Goal: Transaction & Acquisition: Subscribe to service/newsletter

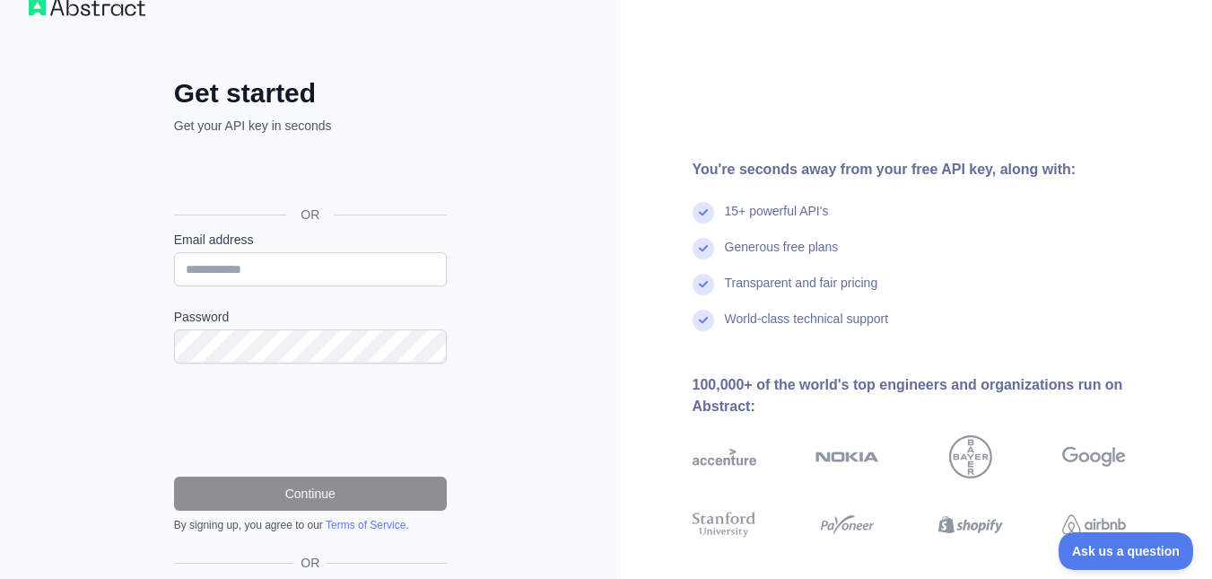
scroll to position [43, 0]
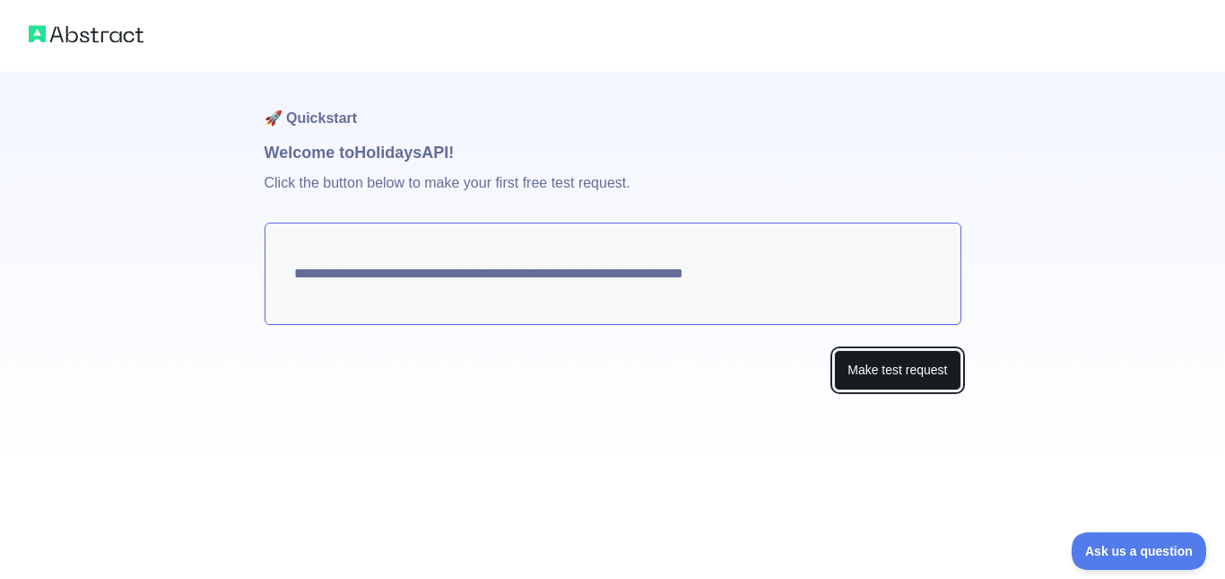
click at [929, 381] on button "Make test request" at bounding box center [897, 370] width 126 height 40
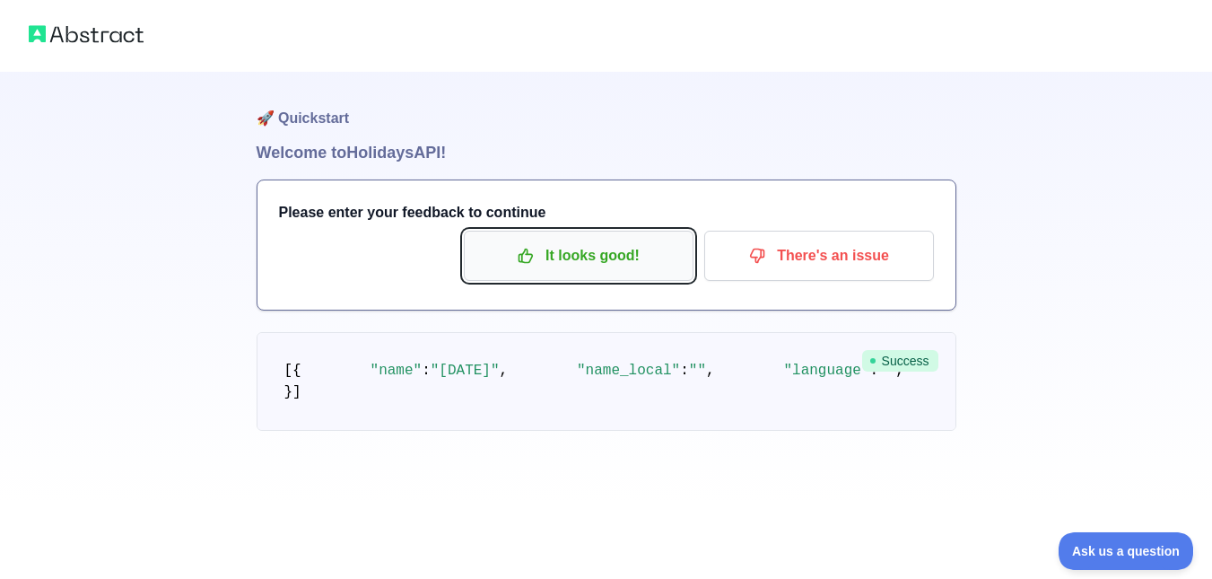
click at [607, 253] on p "It looks good!" at bounding box center [578, 255] width 203 height 30
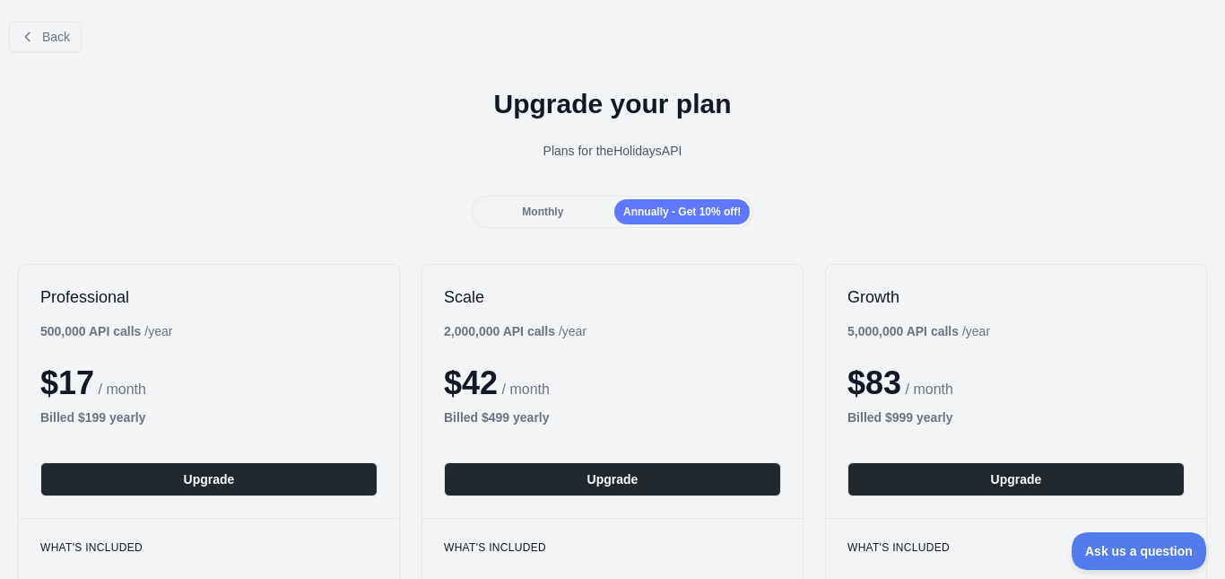
click at [566, 225] on div "Monthly Annually - Get 10% off!" at bounding box center [613, 212] width 283 height 32
click at [558, 199] on div "Monthly" at bounding box center [542, 211] width 135 height 25
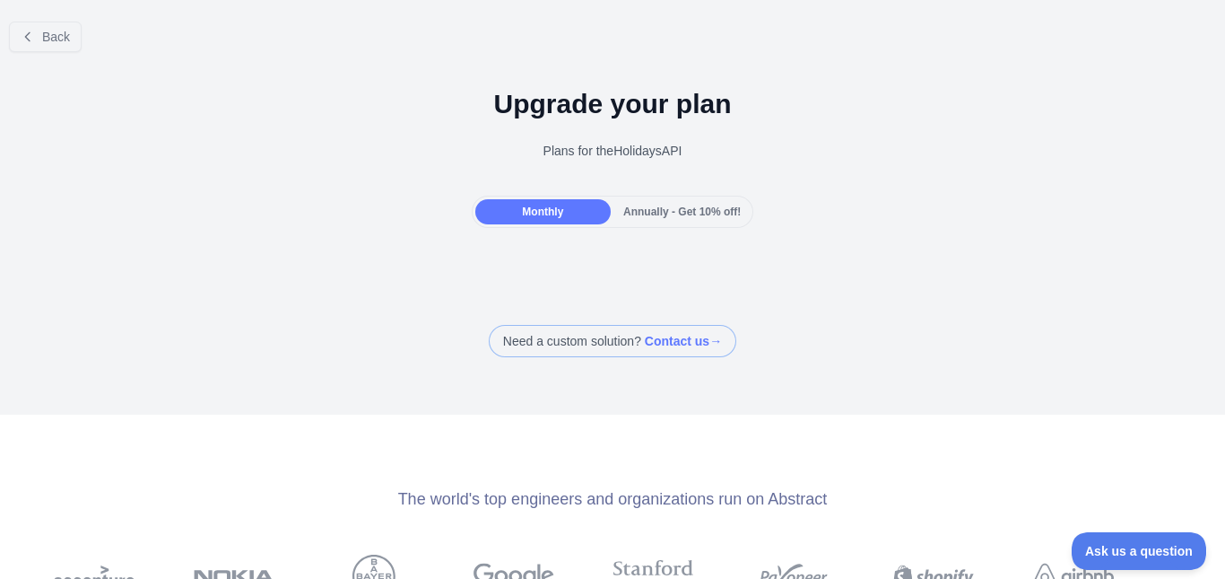
click at [658, 218] on span "Annually - Get 10% off!" at bounding box center [682, 211] width 118 height 13
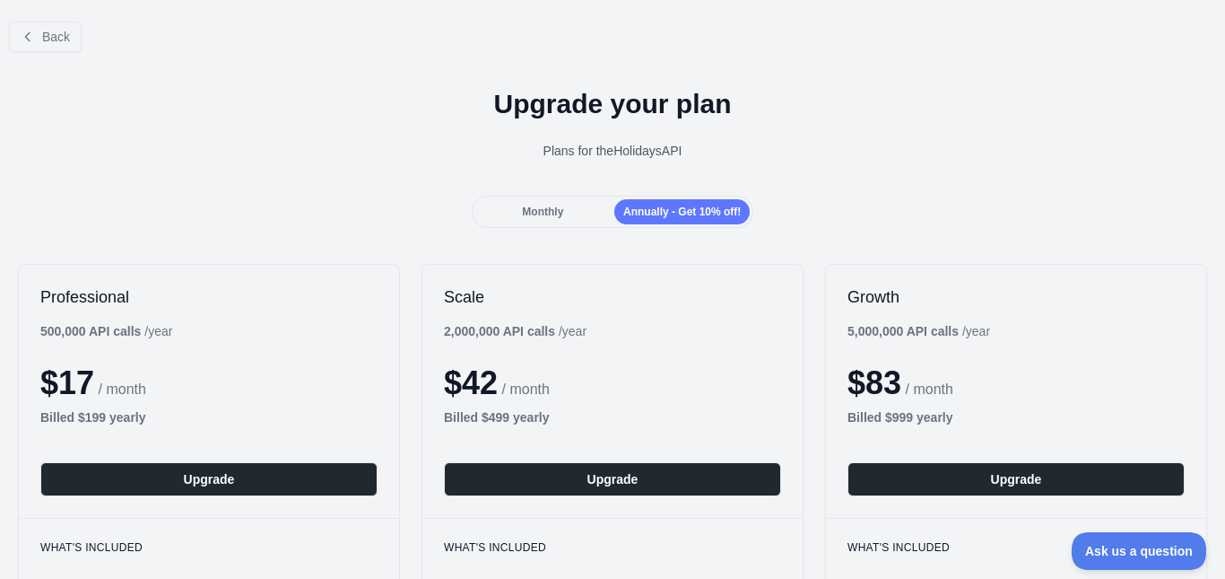
click at [574, 222] on div "Monthly" at bounding box center [542, 211] width 135 height 25
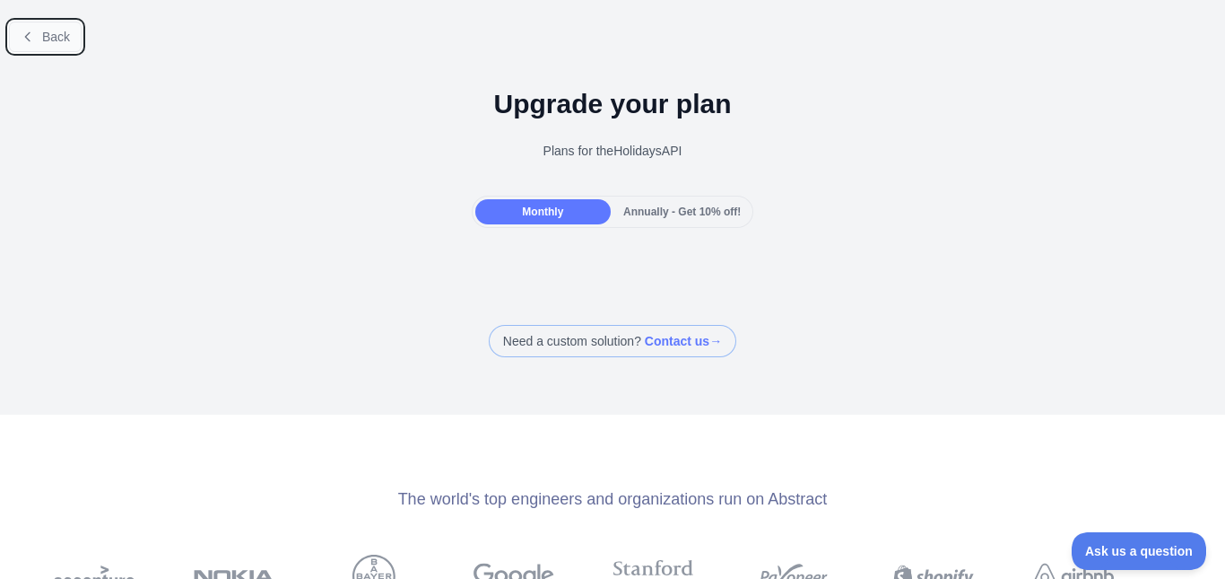
click at [67, 43] on span "Back" at bounding box center [56, 37] width 28 height 14
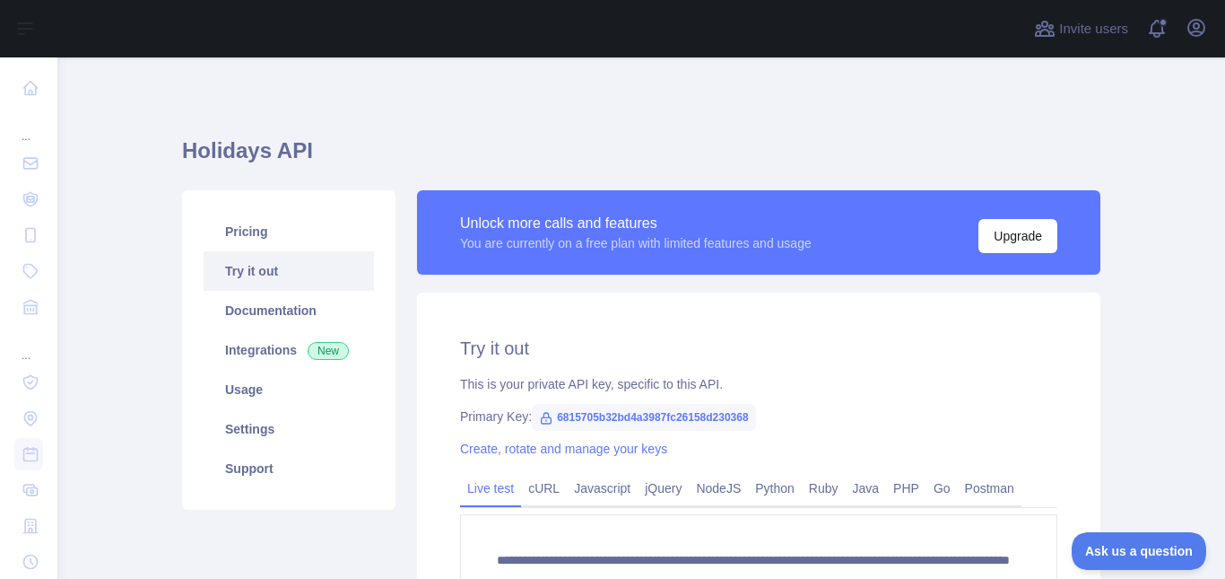
click at [649, 414] on span "6815705b32bd4a3987fc26158d230368" at bounding box center [644, 417] width 224 height 27
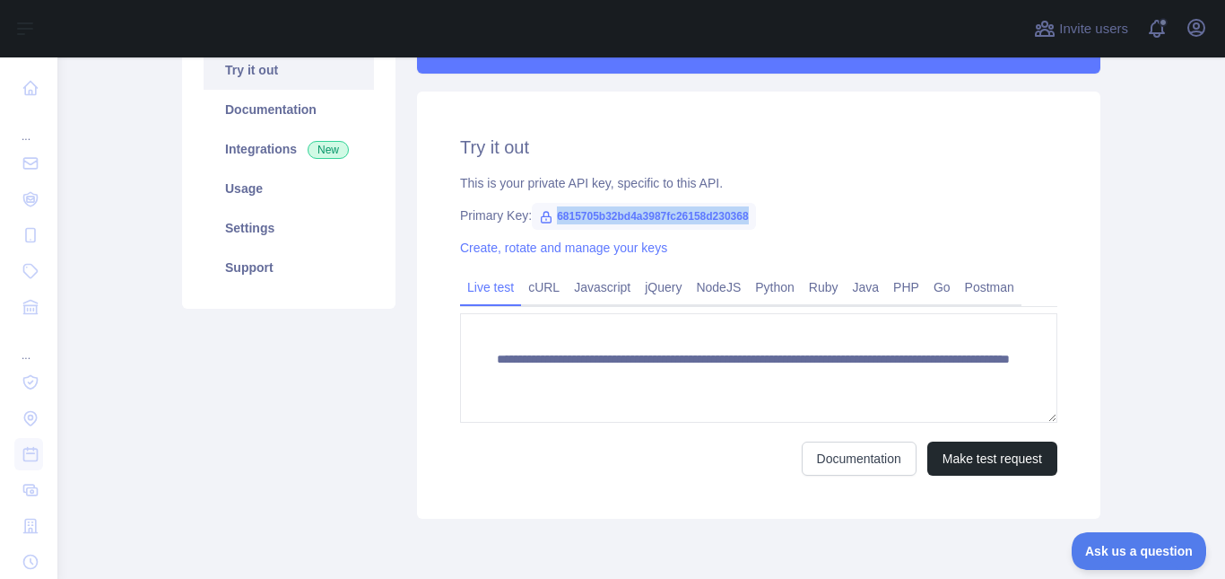
scroll to position [201, 0]
copy span "6815705b32bd4a3987fc26158d230368"
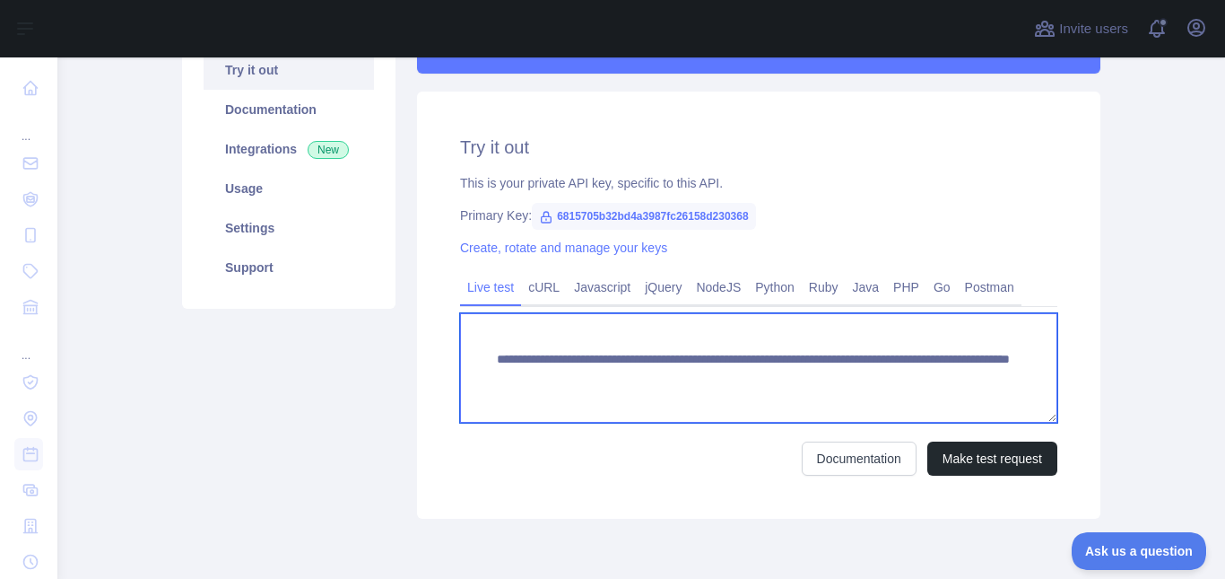
drag, startPoint x: 970, startPoint y: 376, endPoint x: 960, endPoint y: 378, distance: 10.0
click at [960, 378] on textarea "**********" at bounding box center [758, 367] width 597 height 109
click at [619, 405] on textarea "**********" at bounding box center [758, 367] width 597 height 109
click at [824, 381] on textarea "**********" at bounding box center [758, 367] width 597 height 109
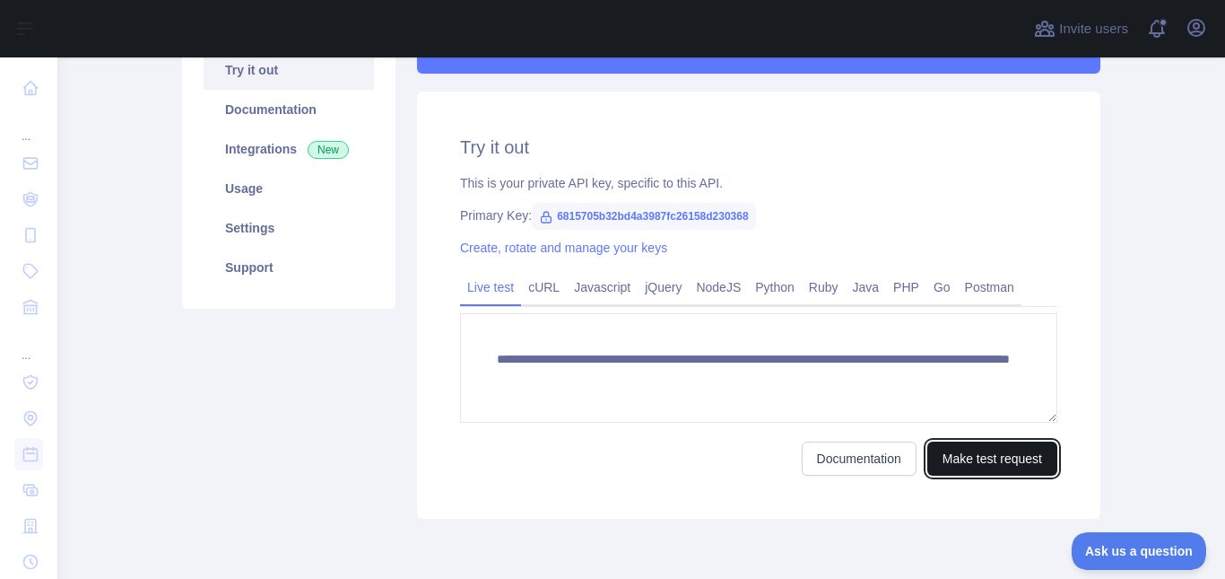
click at [960, 458] on button "Make test request" at bounding box center [993, 458] width 130 height 34
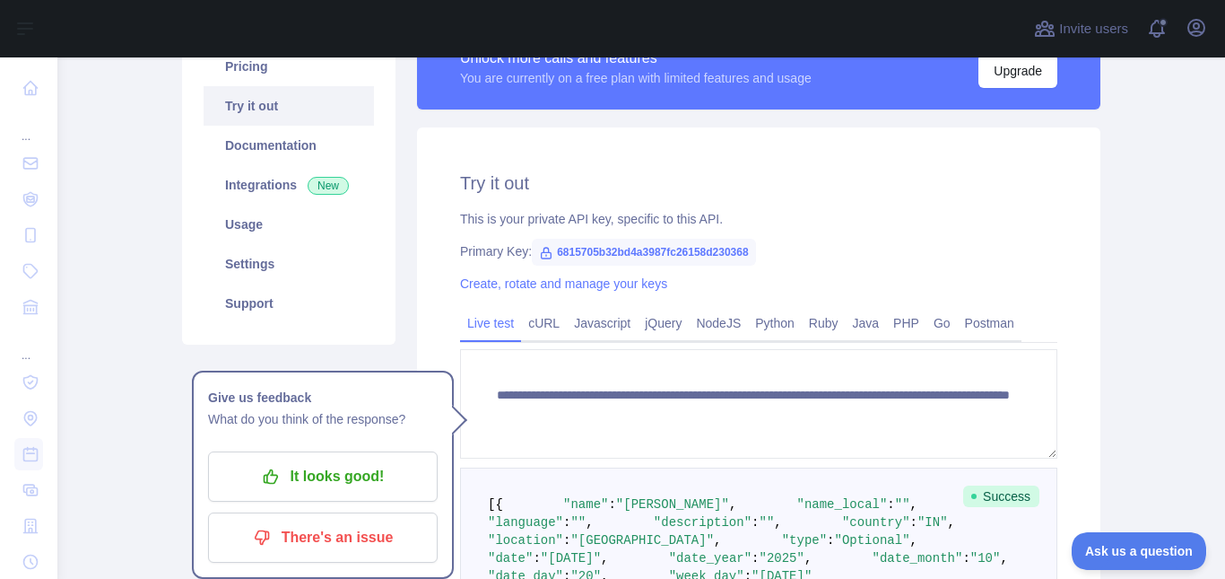
scroll to position [18, 0]
click at [290, 160] on link "Documentation" at bounding box center [289, 145] width 170 height 39
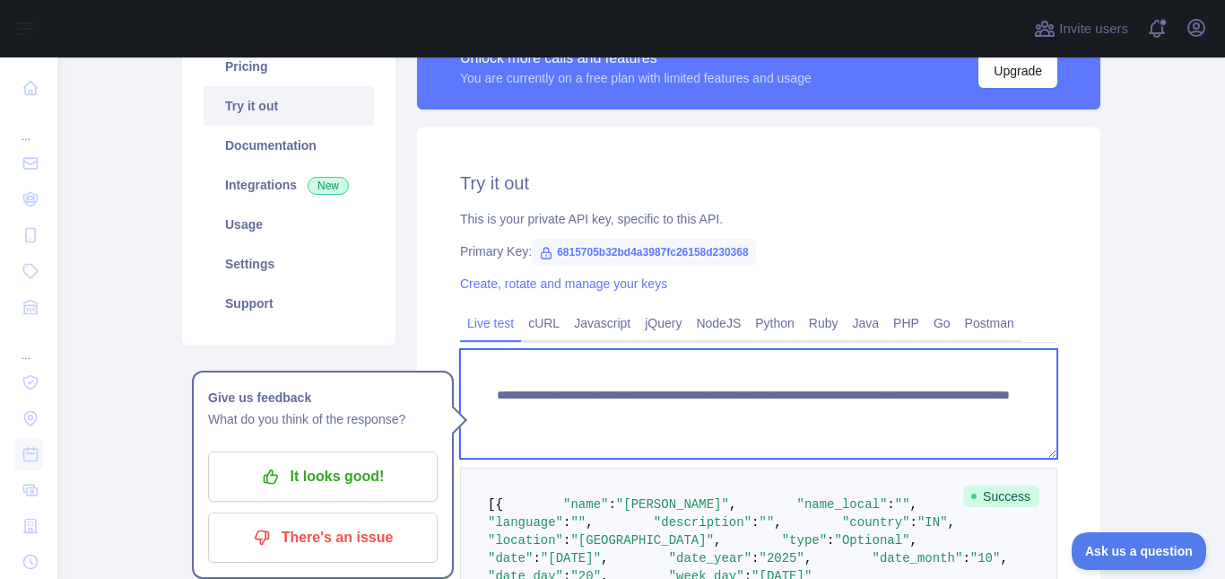
drag, startPoint x: 896, startPoint y: 394, endPoint x: 905, endPoint y: 410, distance: 18.5
click at [905, 410] on textarea "**********" at bounding box center [758, 403] width 597 height 109
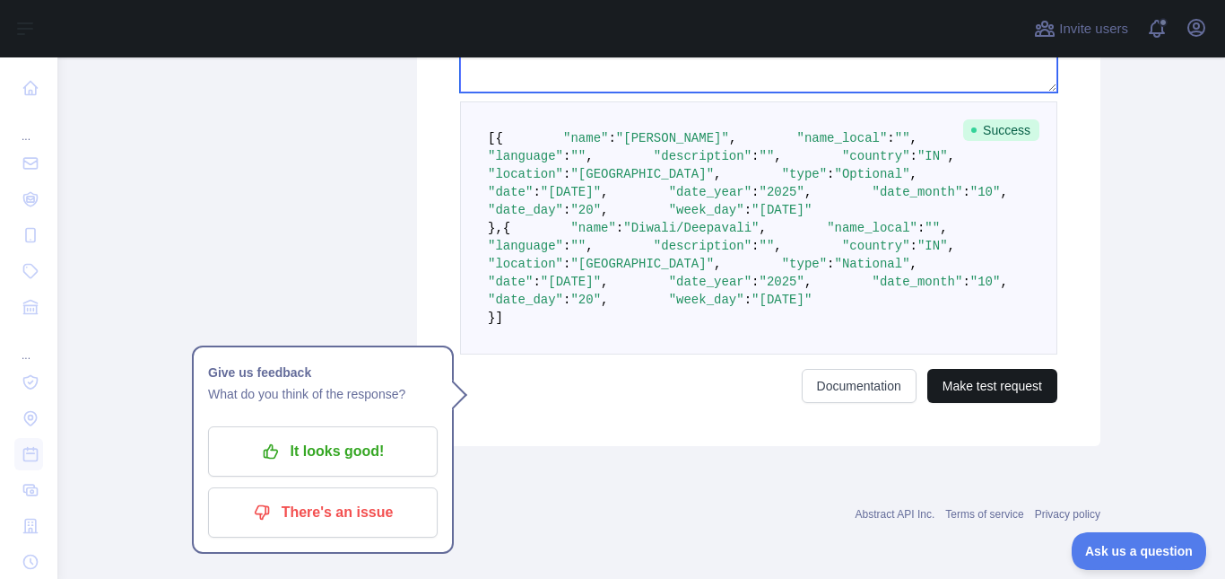
type textarea "**********"
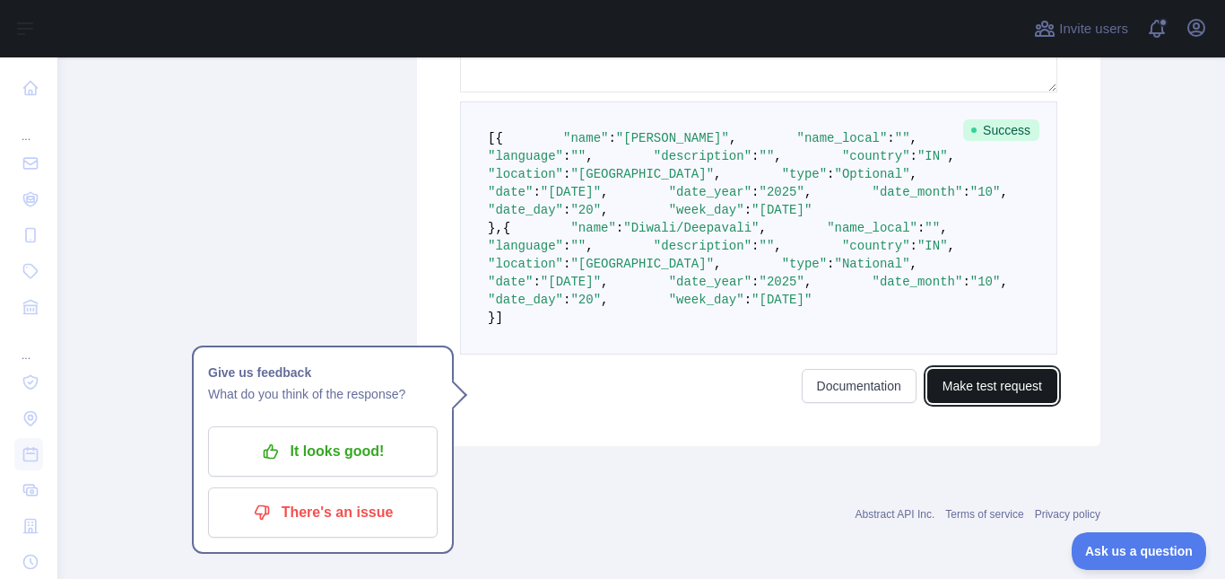
click at [962, 403] on button "Make test request" at bounding box center [993, 386] width 130 height 34
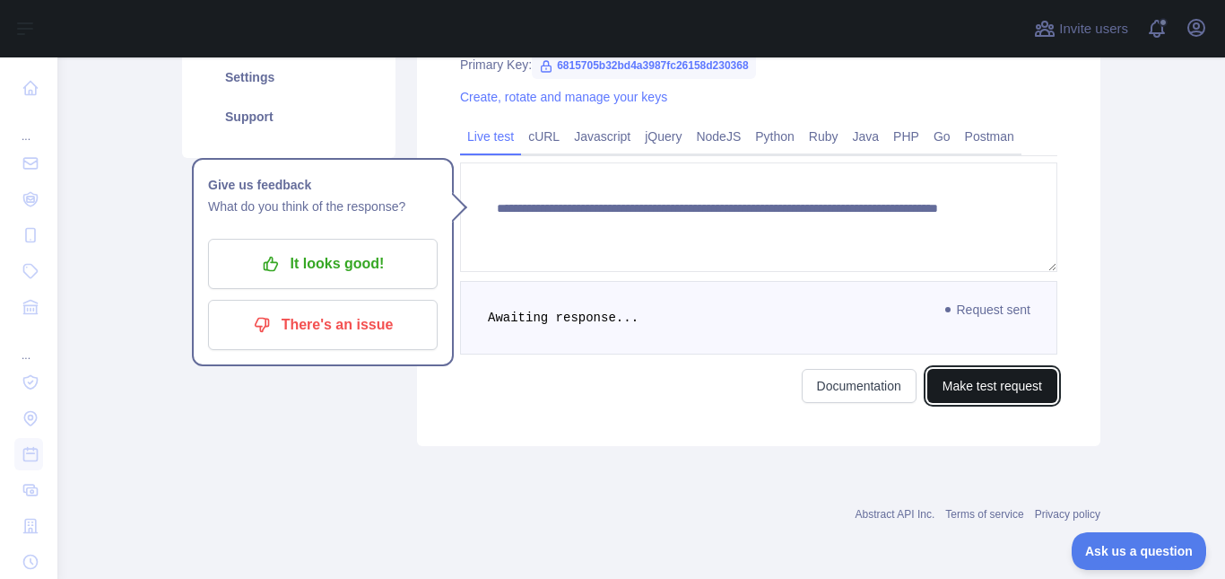
scroll to position [477, 0]
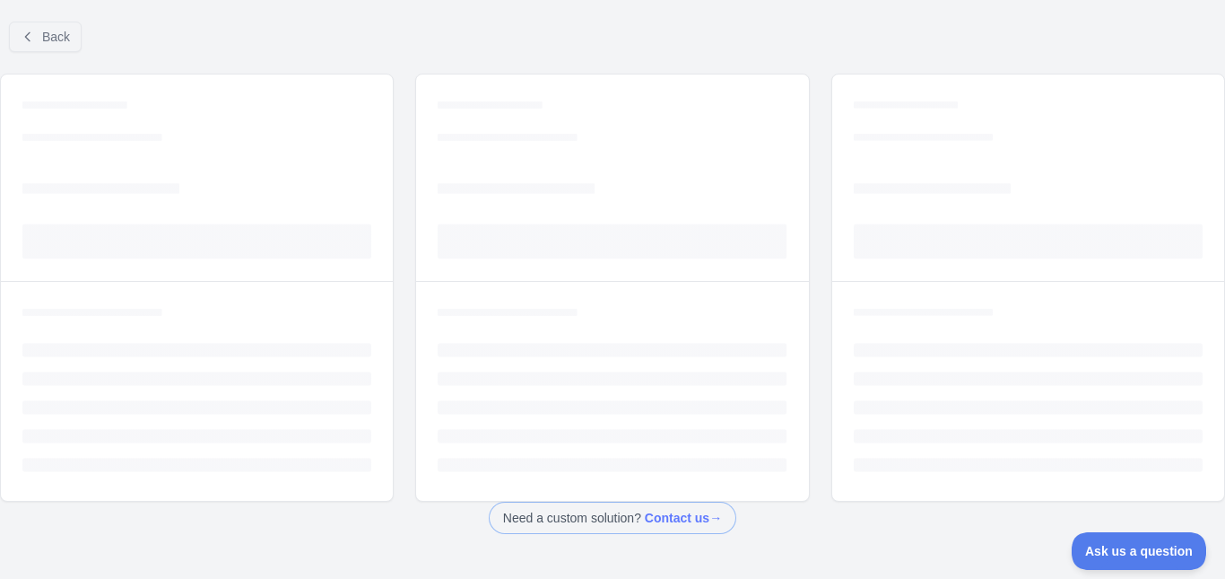
scroll to position [64, 0]
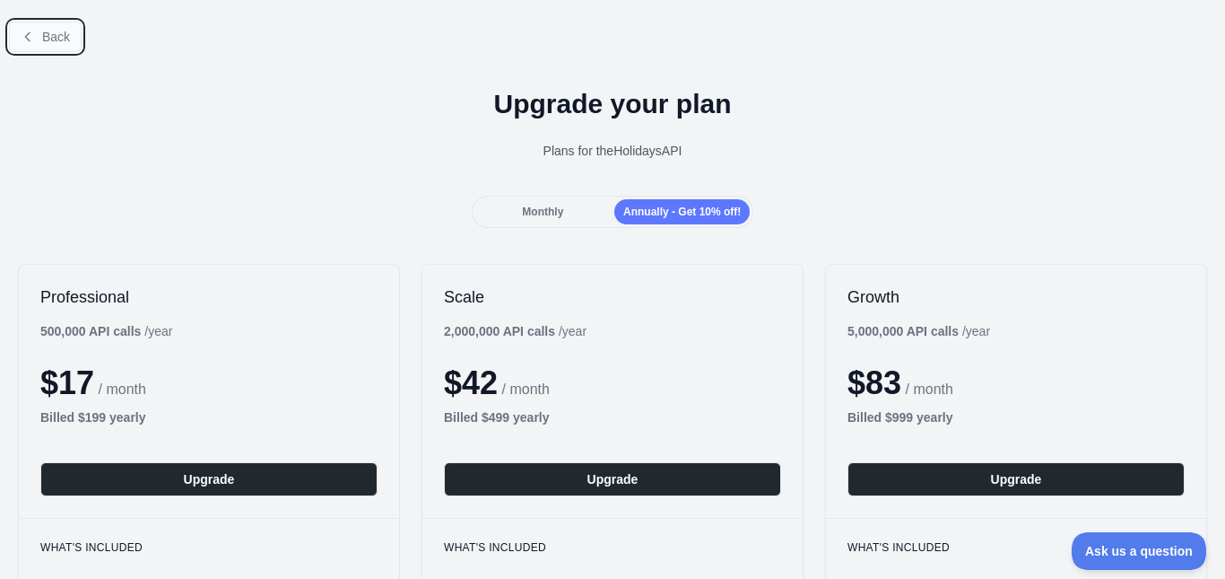
click at [60, 30] on span "Back" at bounding box center [56, 37] width 28 height 14
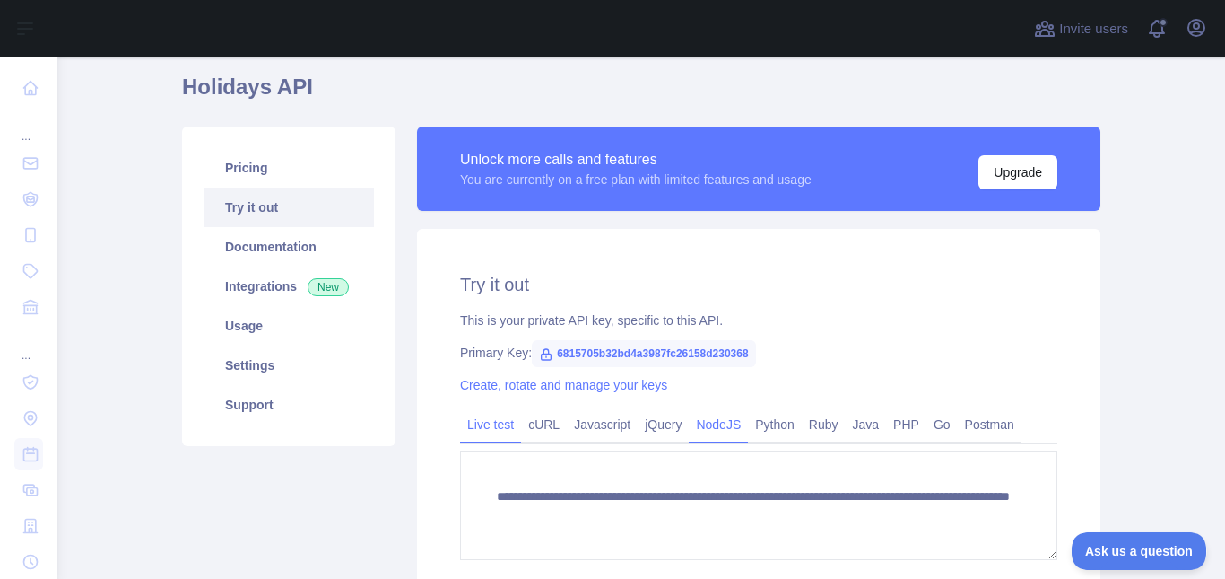
click at [700, 423] on link "NodeJS" at bounding box center [718, 424] width 59 height 29
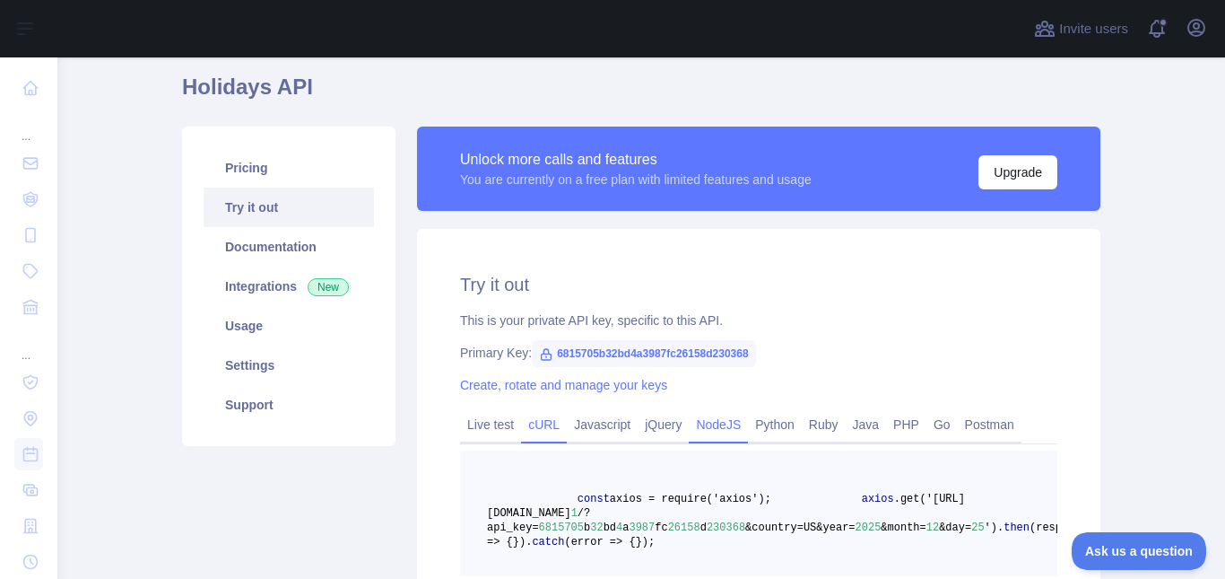
click at [542, 420] on link "cURL" at bounding box center [544, 424] width 46 height 29
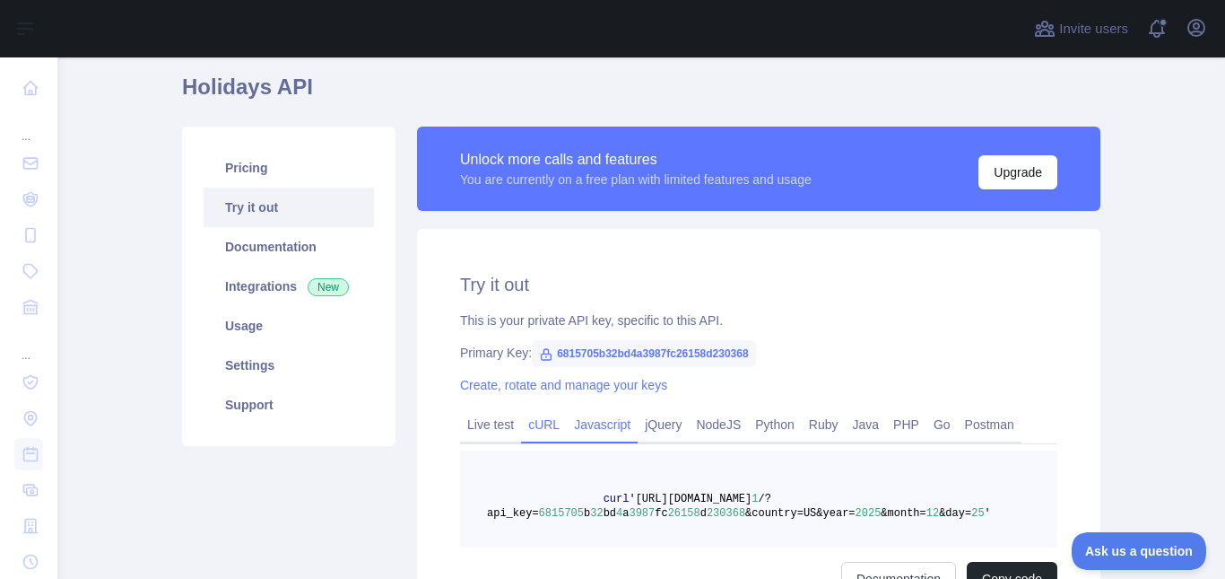
click at [592, 431] on link "Javascript" at bounding box center [602, 424] width 71 height 29
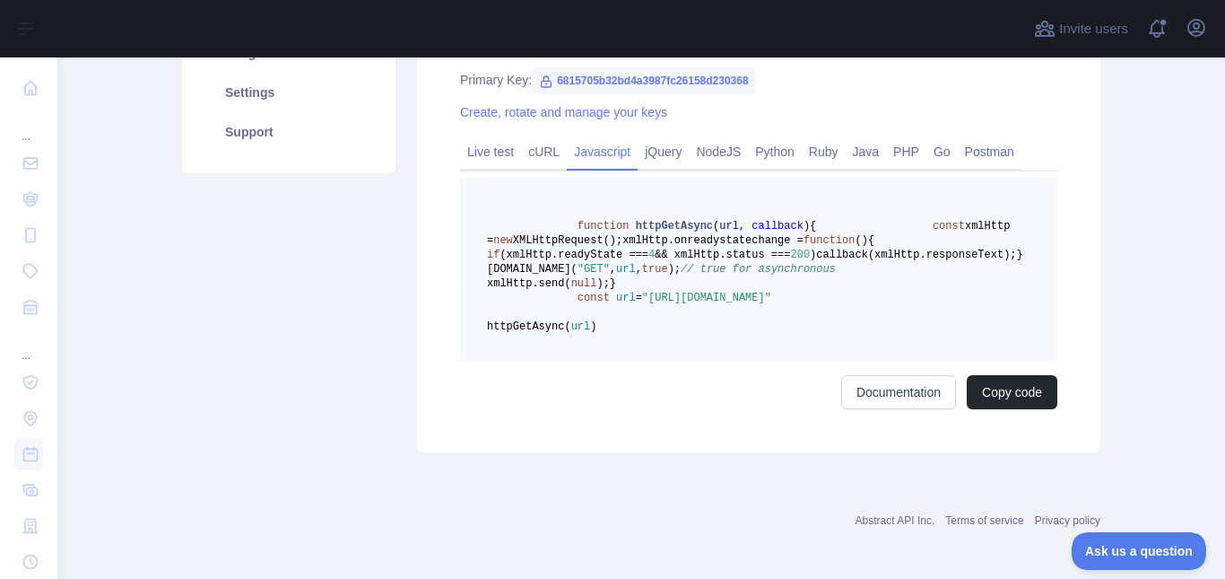
scroll to position [337, 0]
click at [971, 408] on button "Copy code" at bounding box center [1012, 391] width 91 height 34
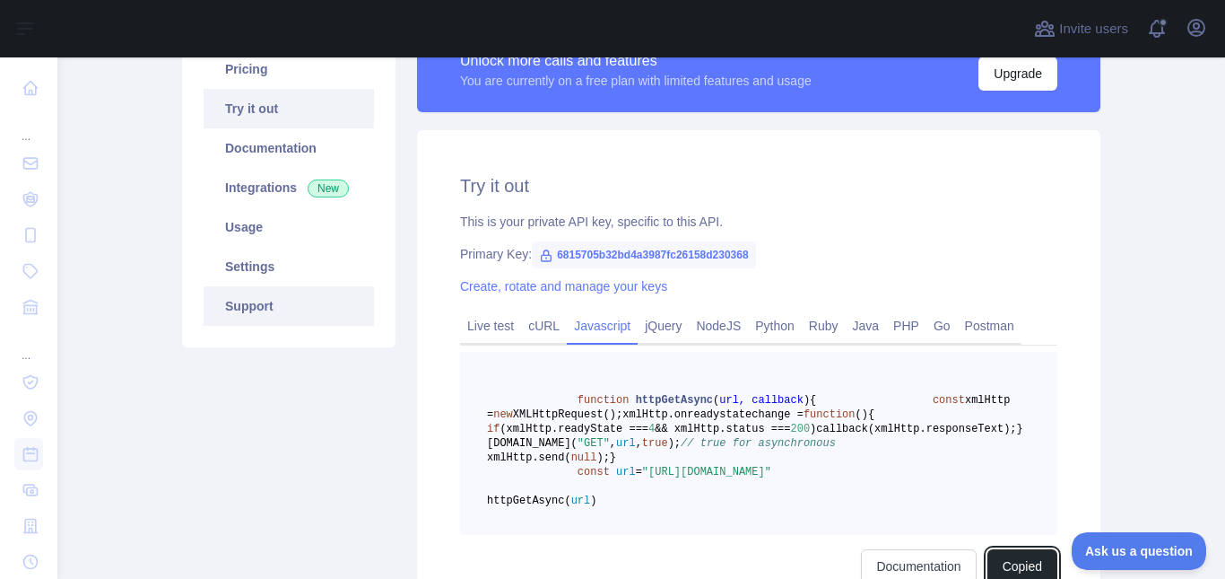
scroll to position [155, 0]
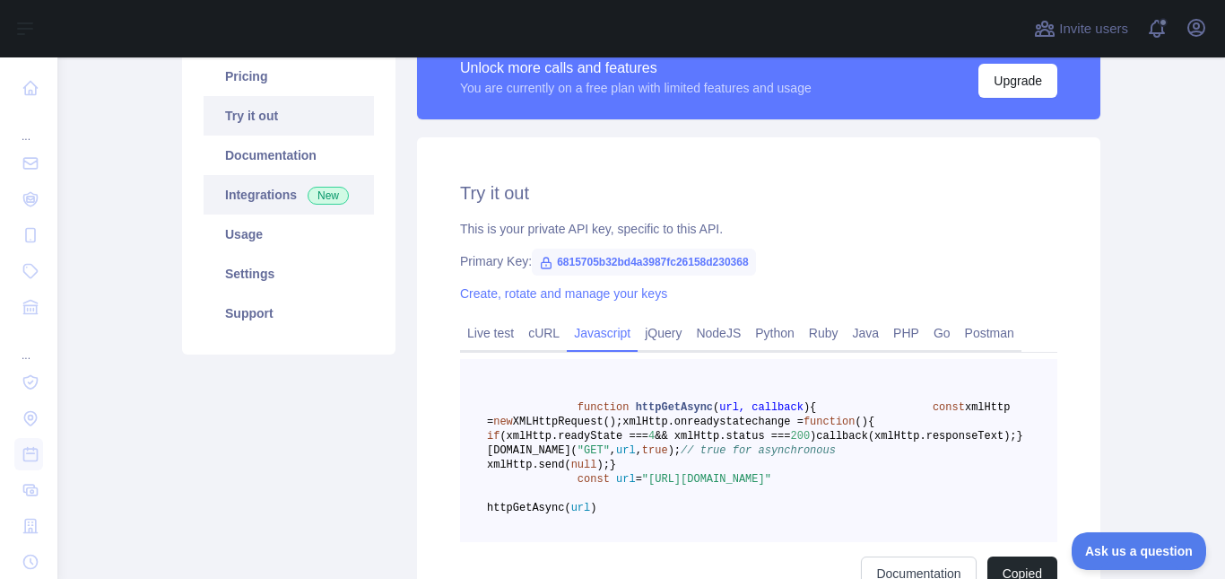
click at [257, 205] on link "Integrations New" at bounding box center [289, 194] width 170 height 39
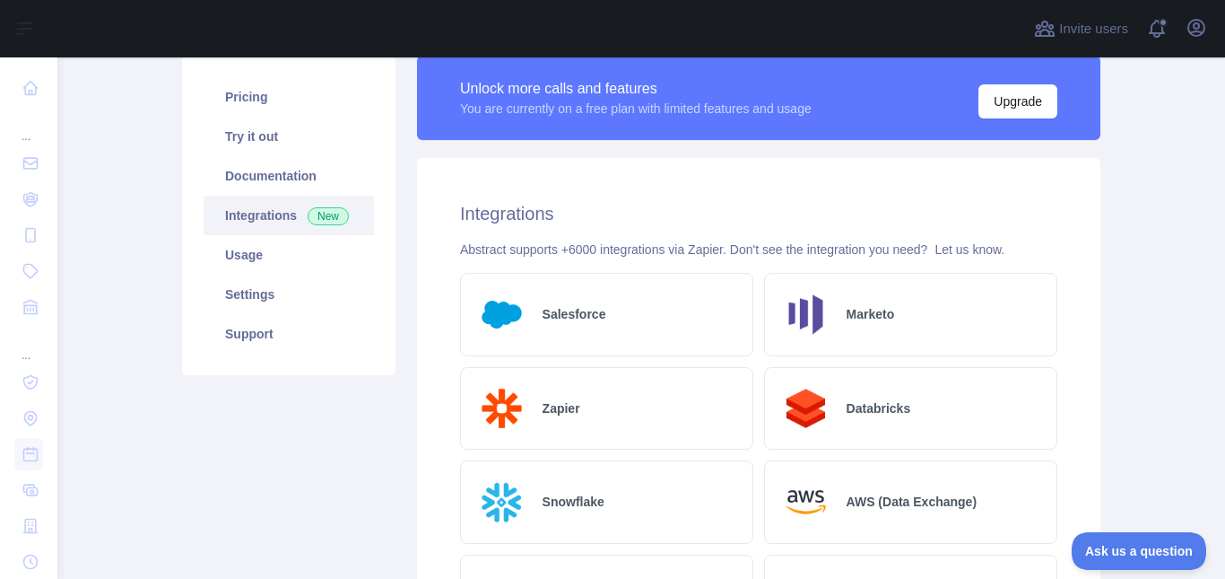
scroll to position [133, 0]
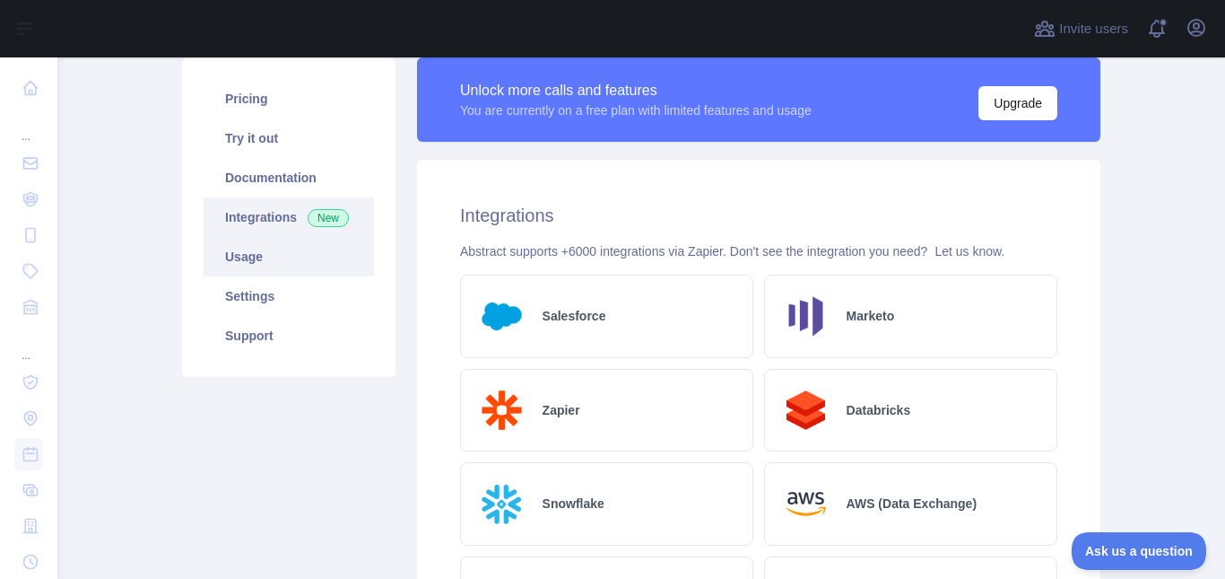
click at [300, 253] on link "Usage" at bounding box center [289, 256] width 170 height 39
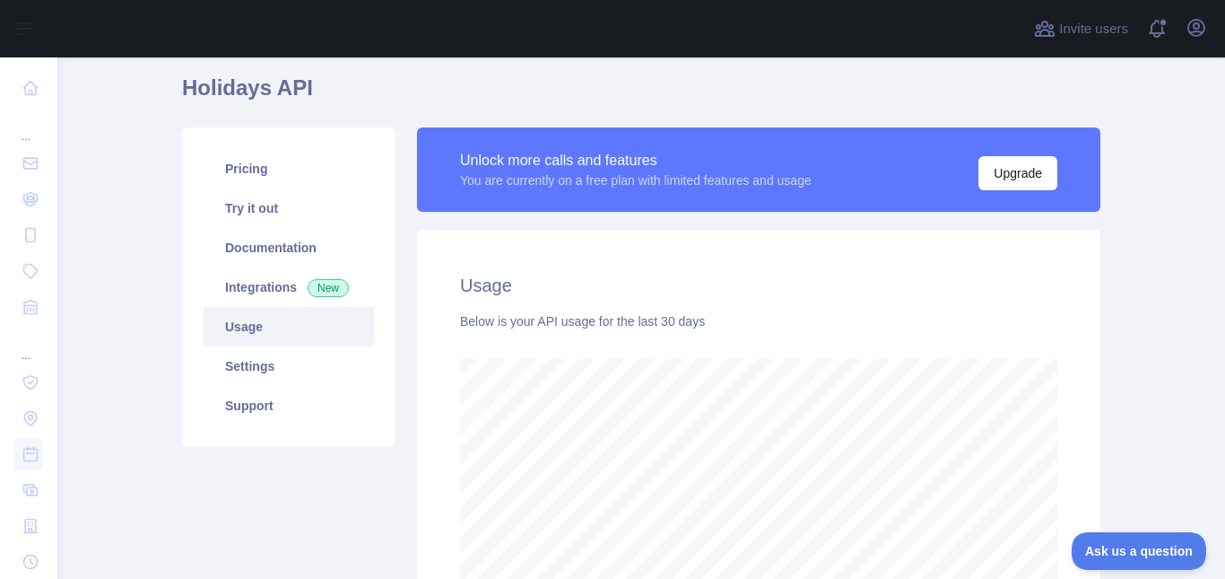
scroll to position [62, 0]
click at [987, 187] on button "Upgrade" at bounding box center [1018, 174] width 79 height 34
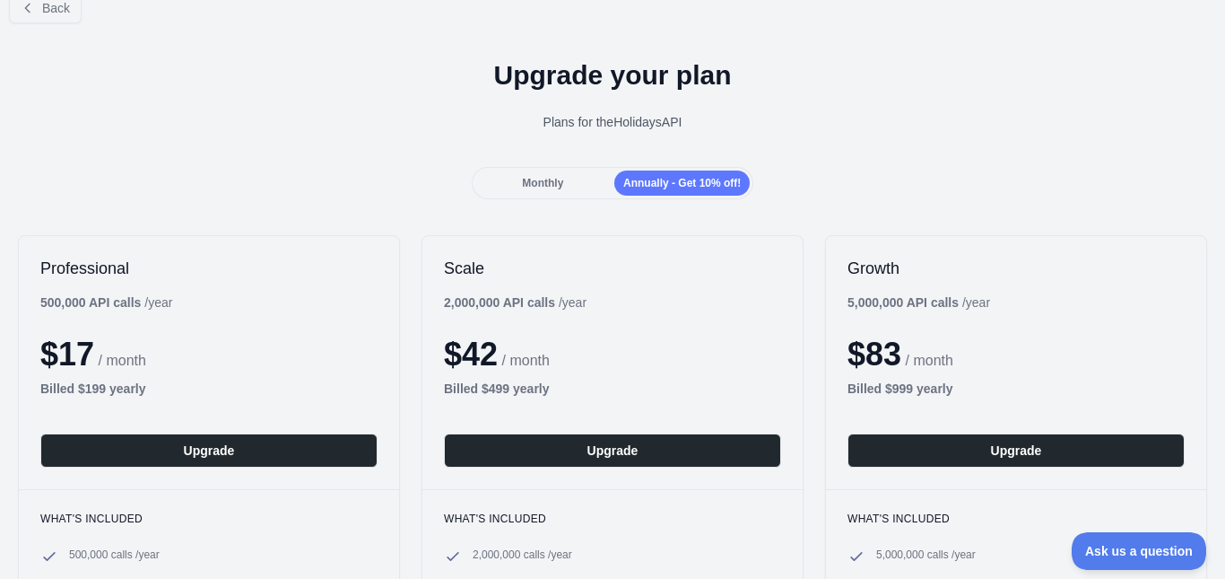
scroll to position [33, 0]
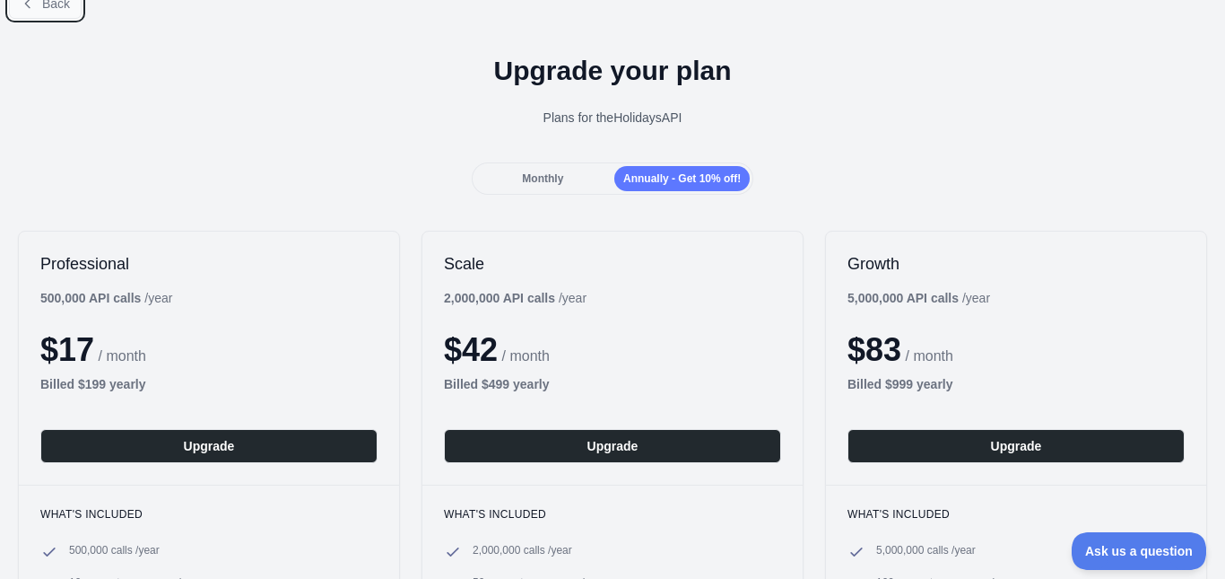
click at [68, 10] on span "Back" at bounding box center [56, 3] width 28 height 14
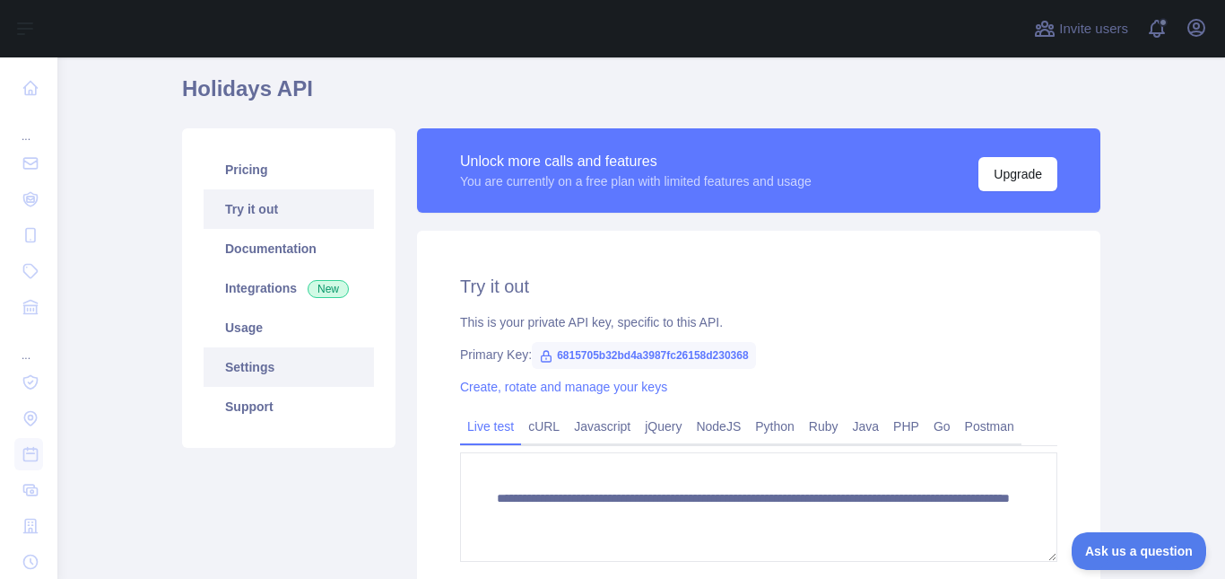
click at [300, 360] on link "Settings" at bounding box center [289, 366] width 170 height 39
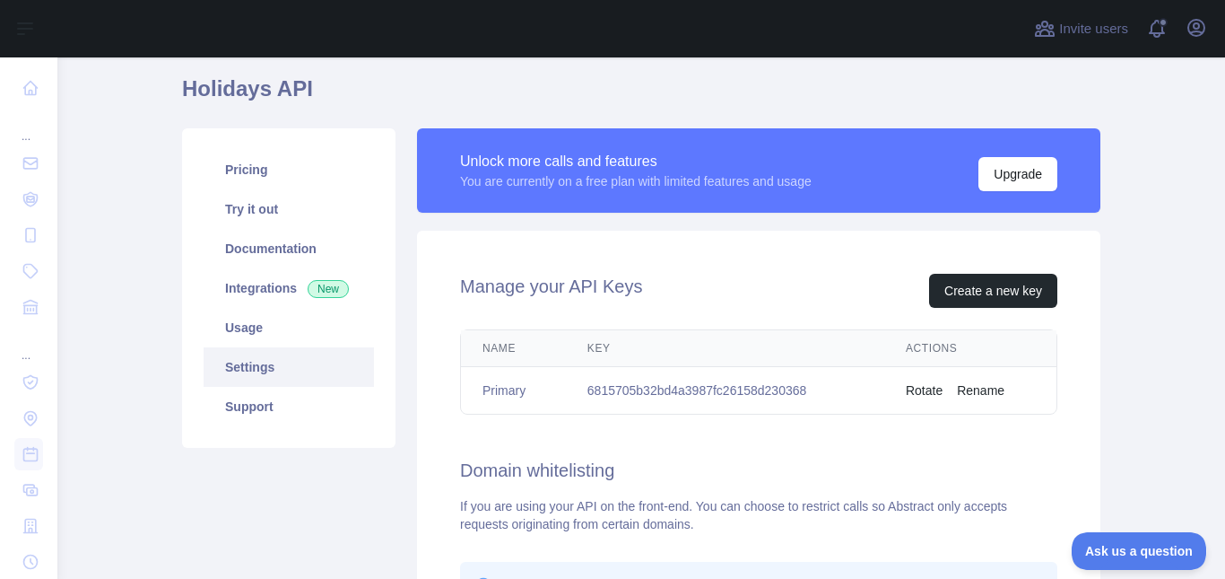
click at [797, 388] on td "6815705b32bd4a3987fc26158d230368" at bounding box center [725, 391] width 318 height 48
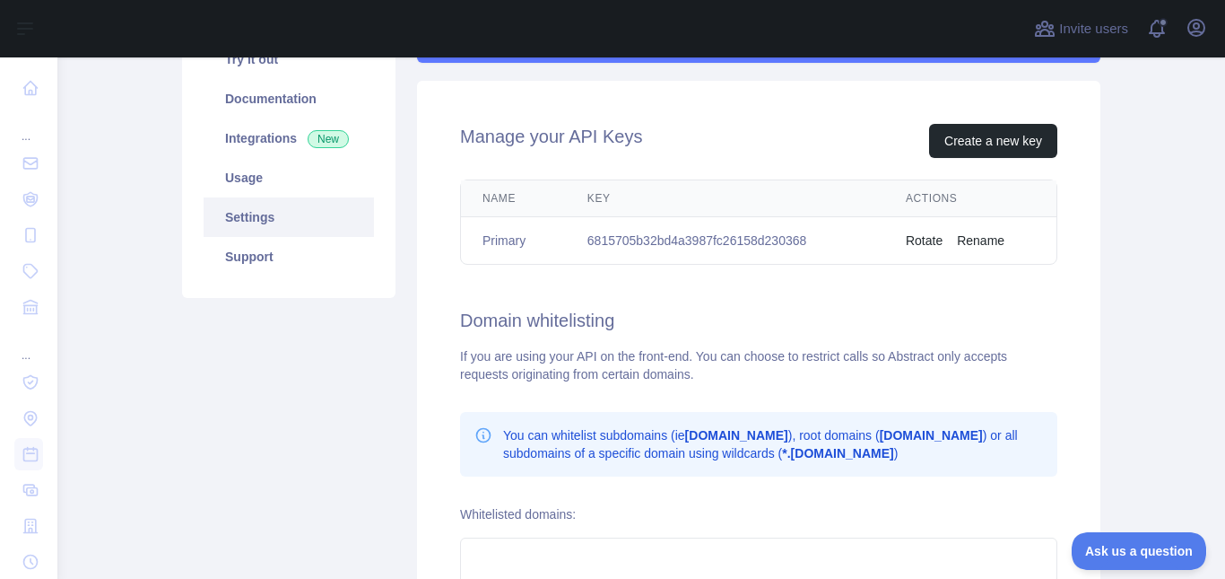
scroll to position [212, 0]
drag, startPoint x: 816, startPoint y: 246, endPoint x: 578, endPoint y: 235, distance: 238.8
click at [578, 235] on td "6815705b32bd4a3987fc26158d230368" at bounding box center [725, 241] width 318 height 48
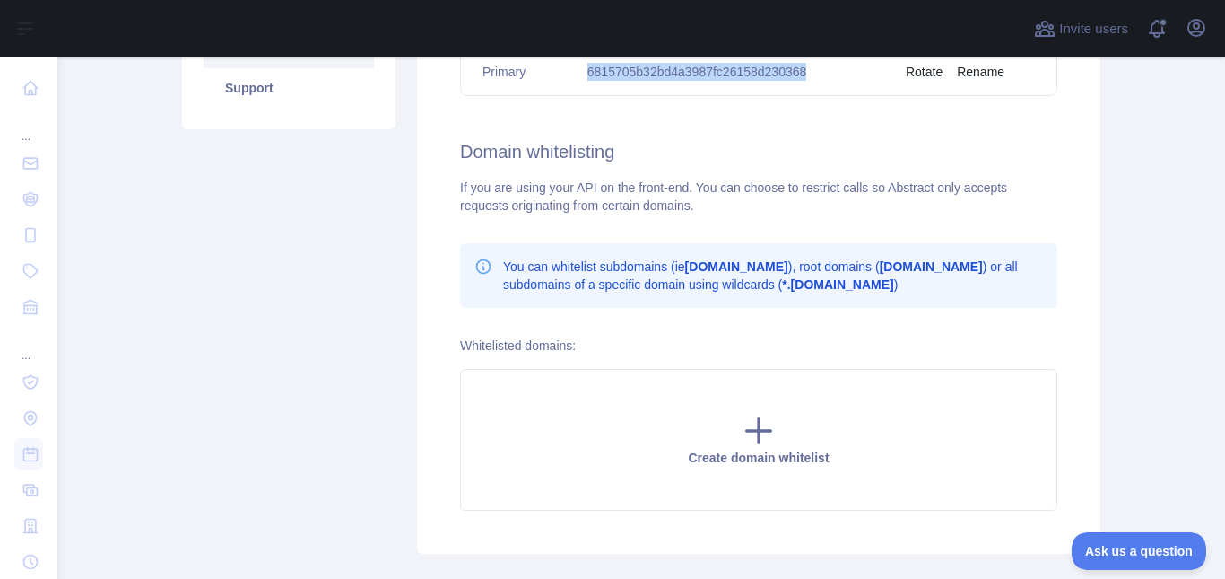
scroll to position [385, 0]
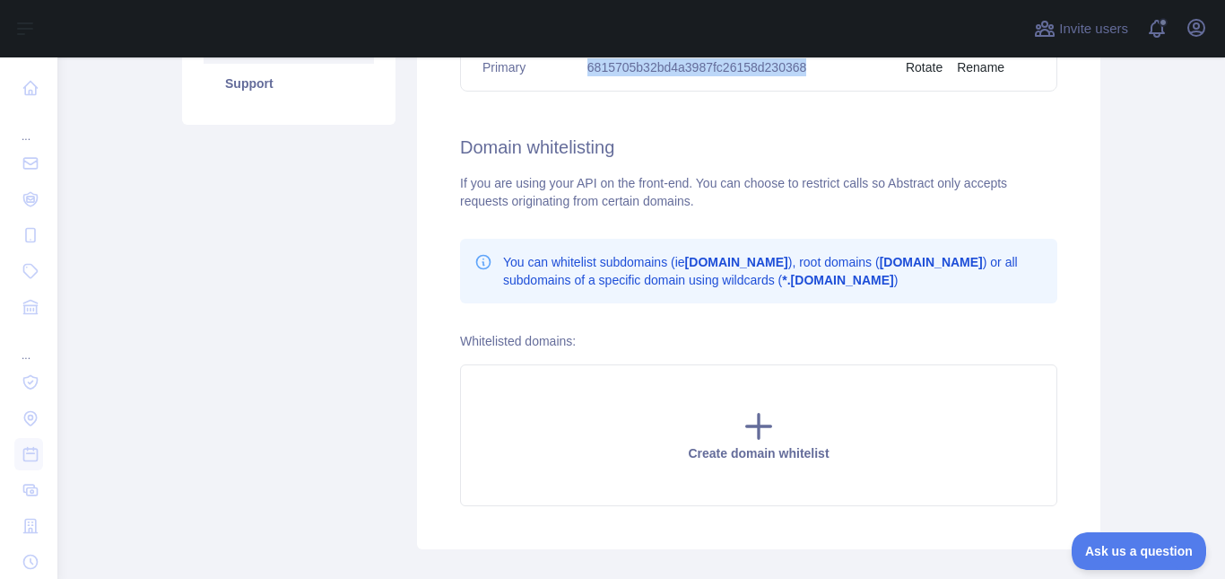
copy td "6815705b32bd4a3987fc26158d230368"
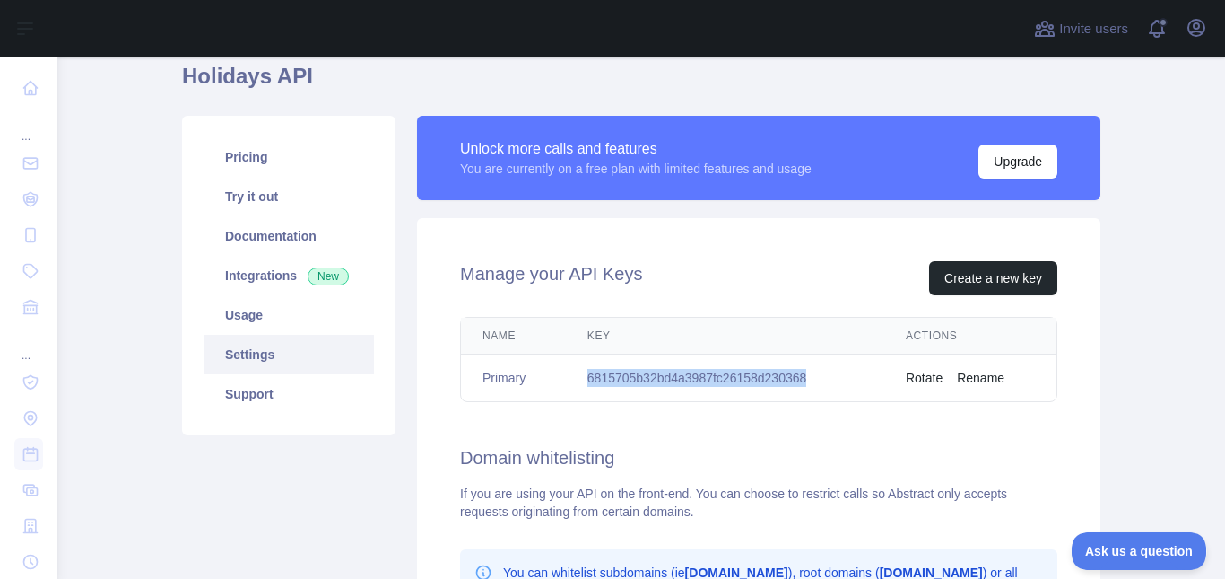
scroll to position [74, 0]
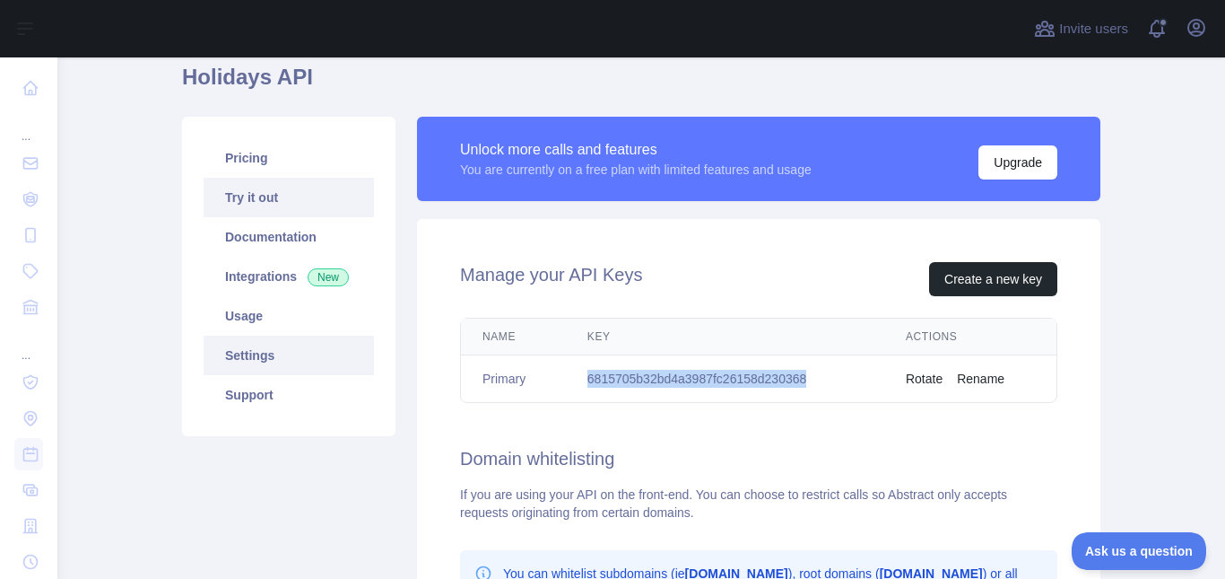
click at [269, 187] on link "Try it out" at bounding box center [289, 197] width 170 height 39
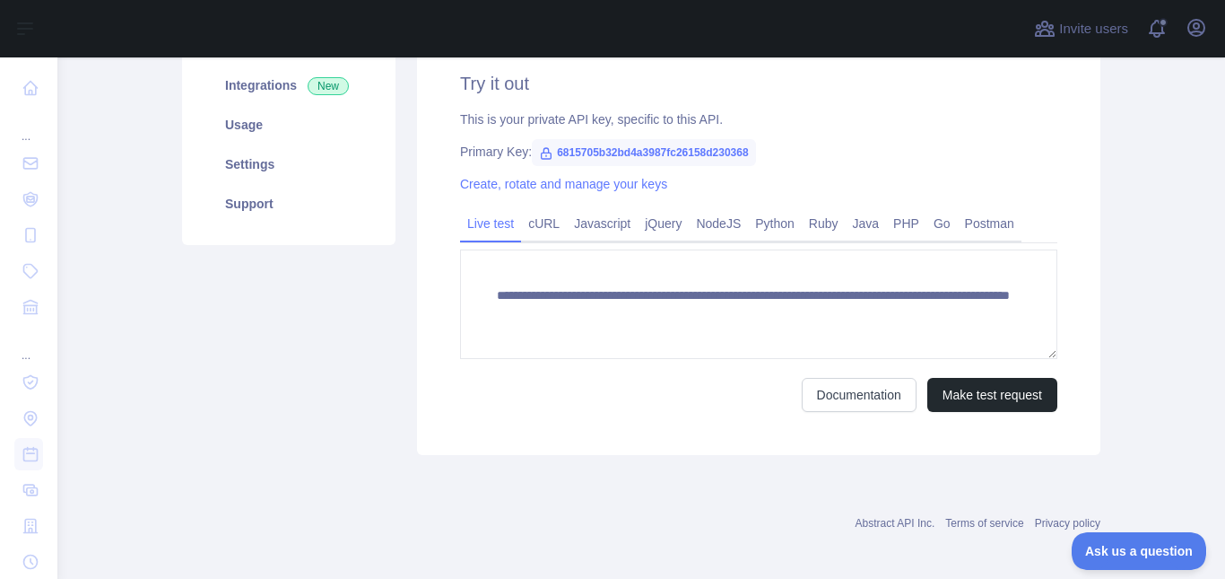
scroll to position [274, 0]
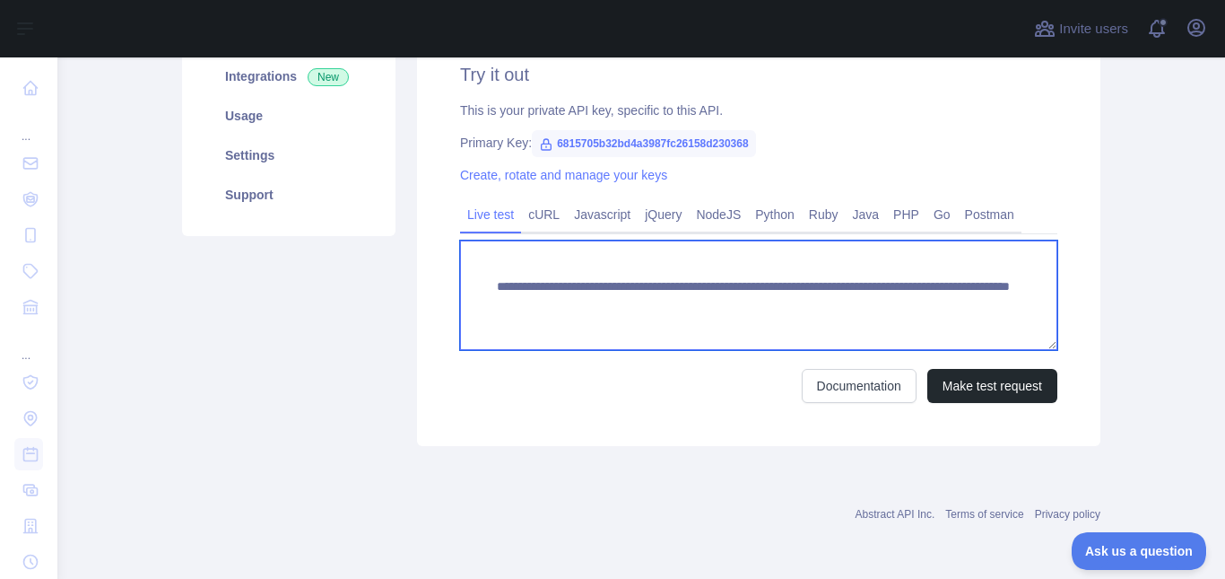
drag, startPoint x: 516, startPoint y: 326, endPoint x: 474, endPoint y: 291, distance: 54.8
click at [474, 291] on textarea "**********" at bounding box center [758, 294] width 597 height 109
